Goal: Transaction & Acquisition: Purchase product/service

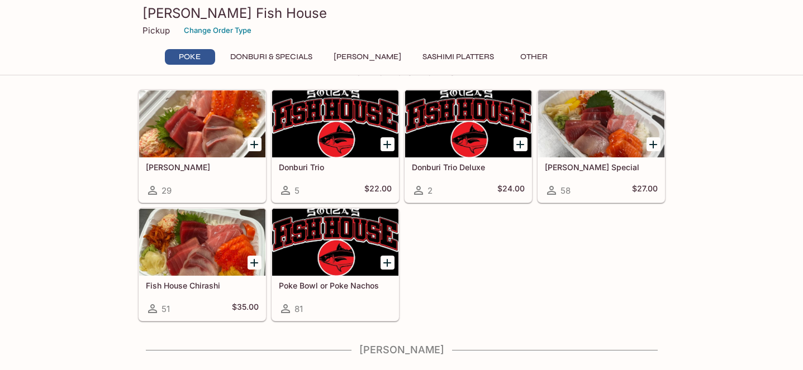
scroll to position [207, 0]
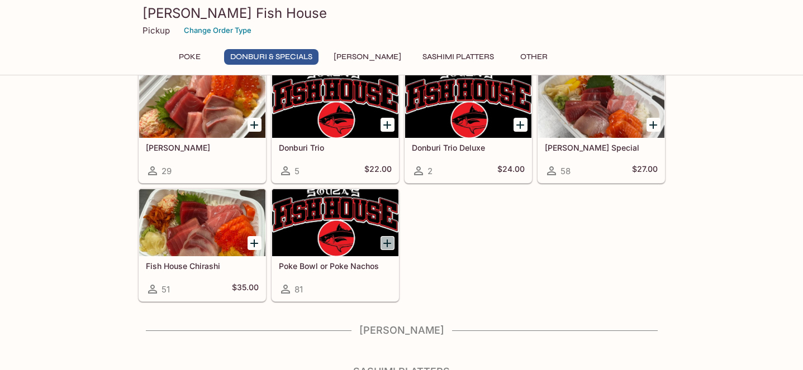
click at [386, 242] on icon "Add Poke Bowl or Poke Nachos" at bounding box center [386, 243] width 13 height 13
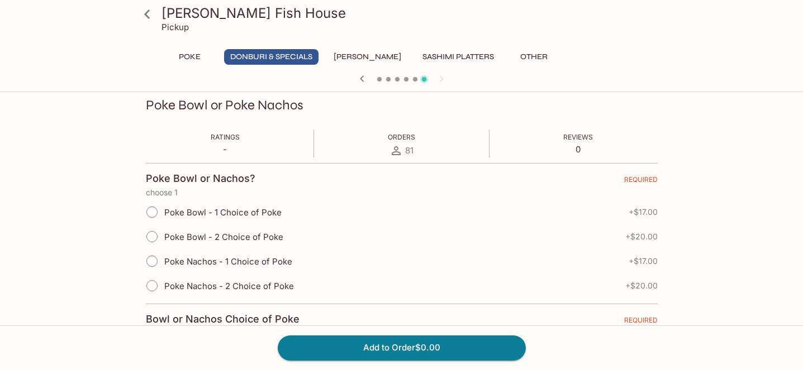
scroll to position [223, 0]
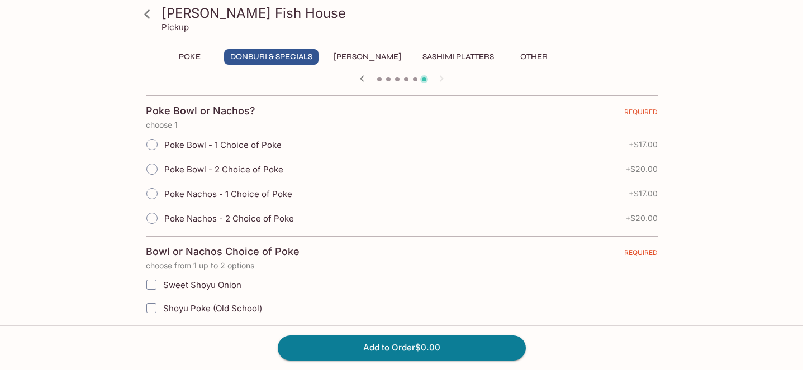
click at [736, 341] on div "Add to Order $0.00" at bounding box center [401, 348] width 803 height 45
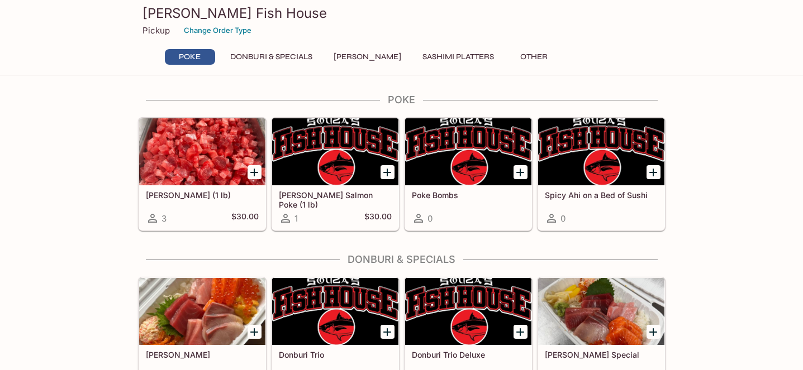
click at [389, 53] on button "[PERSON_NAME]" at bounding box center [367, 57] width 80 height 16
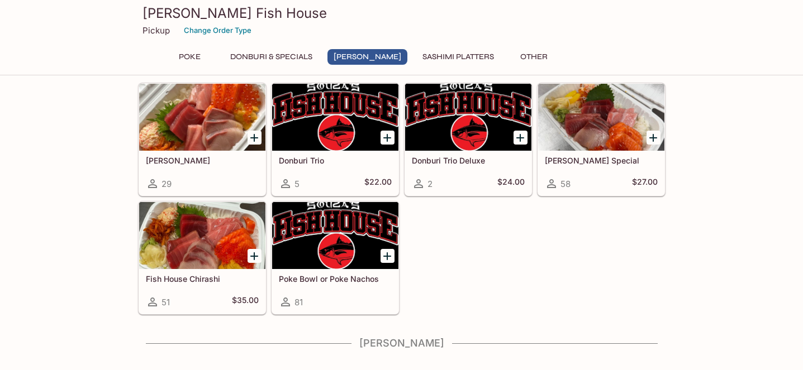
scroll to position [263, 0]
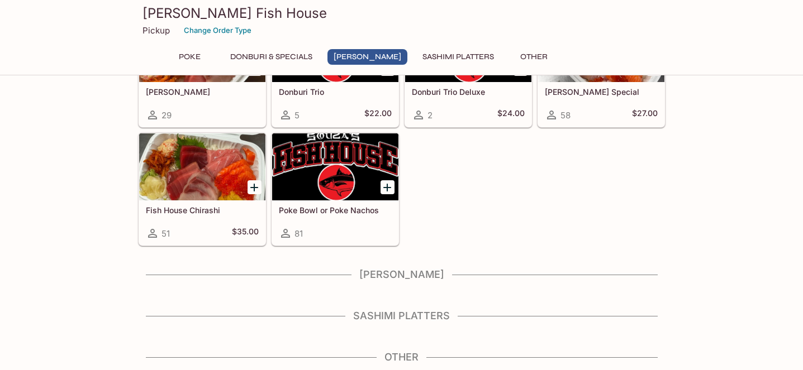
click at [509, 61] on button "Other" at bounding box center [534, 57] width 50 height 16
click at [290, 56] on button "Donburi & Specials" at bounding box center [271, 57] width 94 height 16
